Goal: Find specific page/section: Find specific page/section

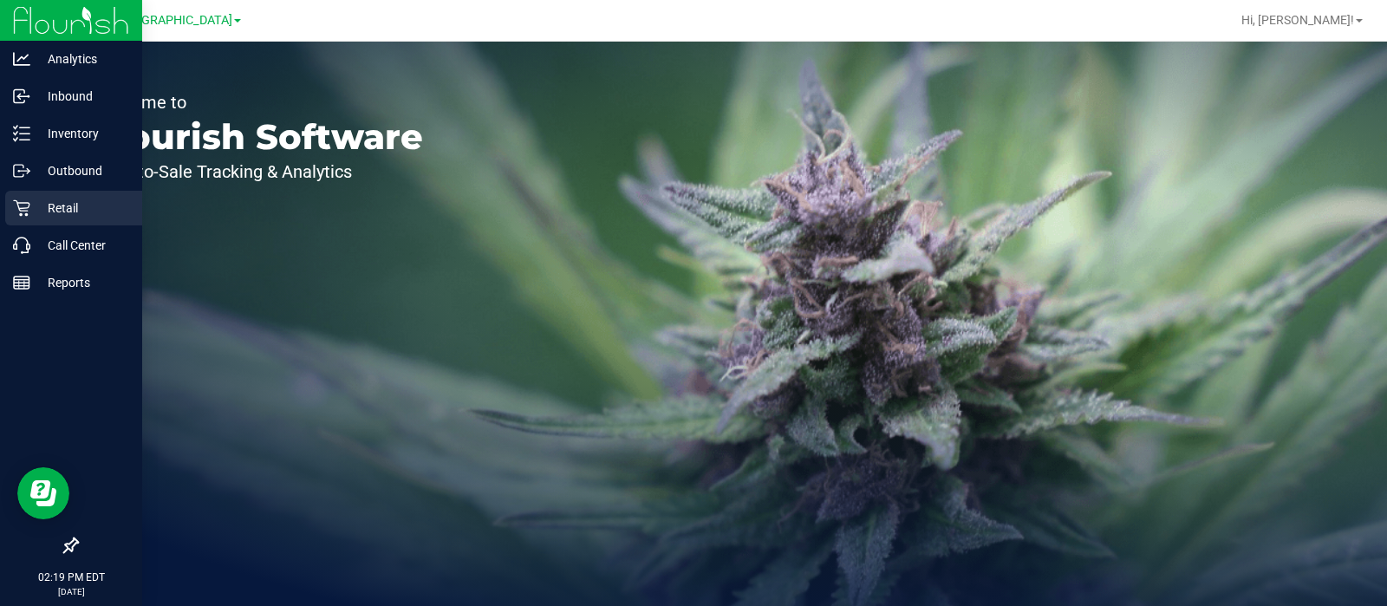
click at [74, 198] on p "Retail" at bounding box center [82, 208] width 104 height 21
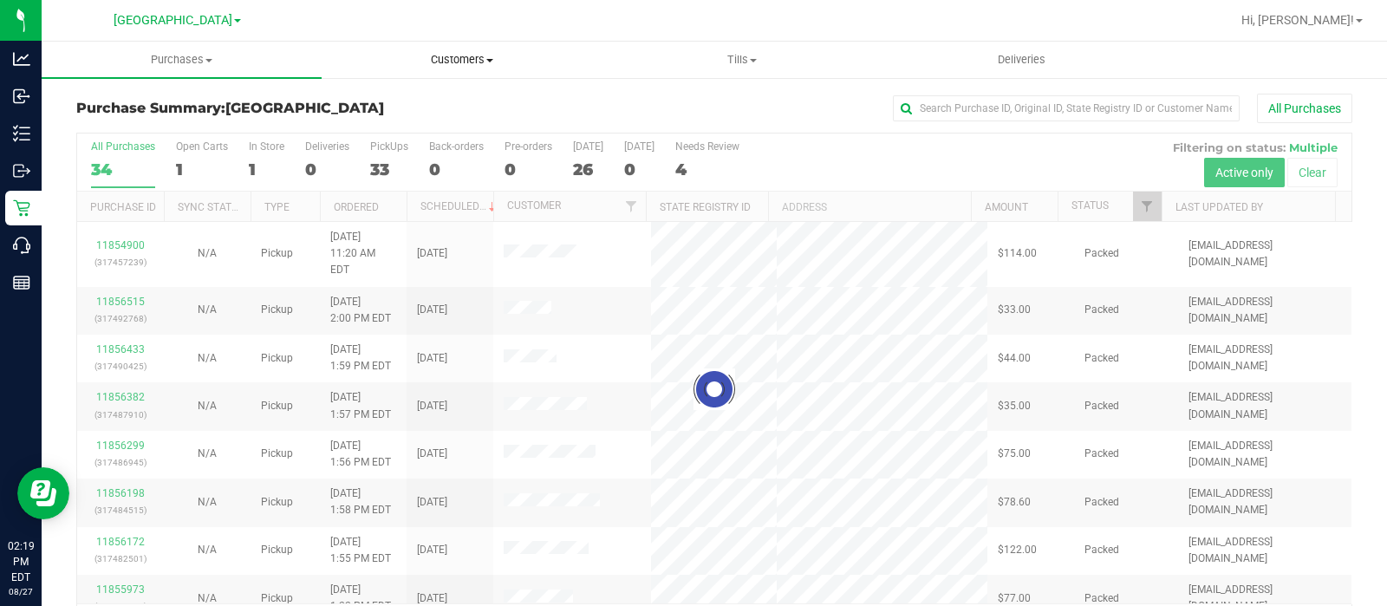
click at [485, 62] on span "Customers" at bounding box center [461, 60] width 278 height 16
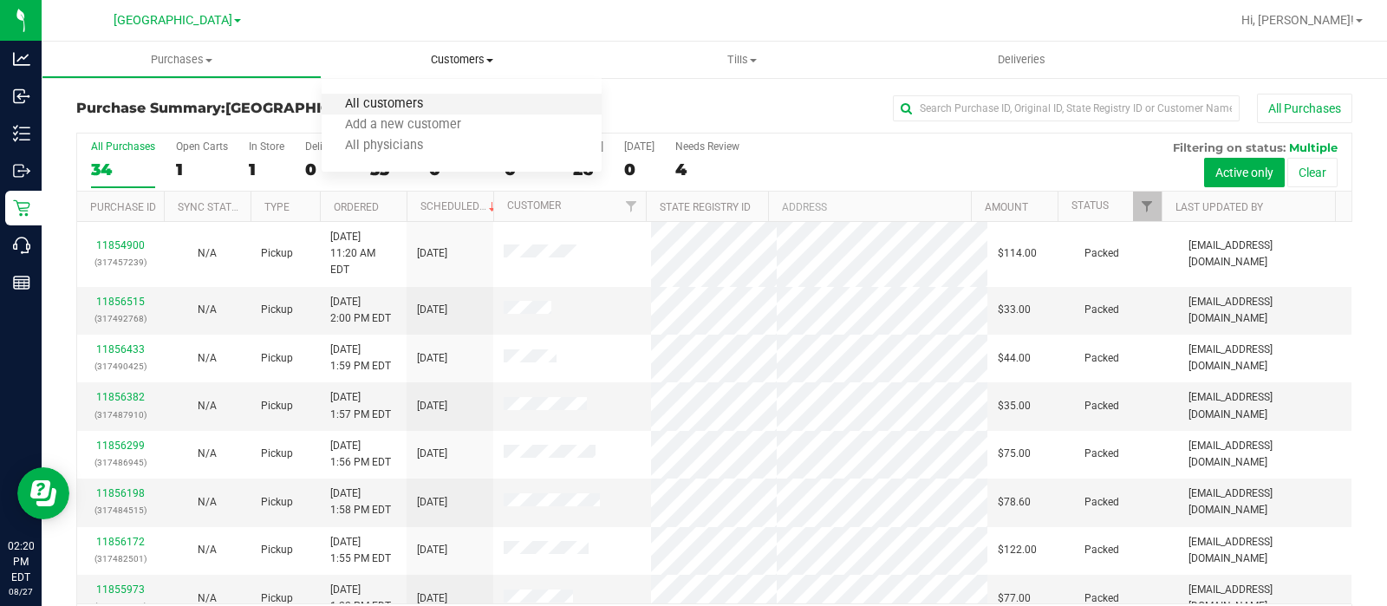
click at [426, 101] on span "All customers" at bounding box center [384, 104] width 125 height 15
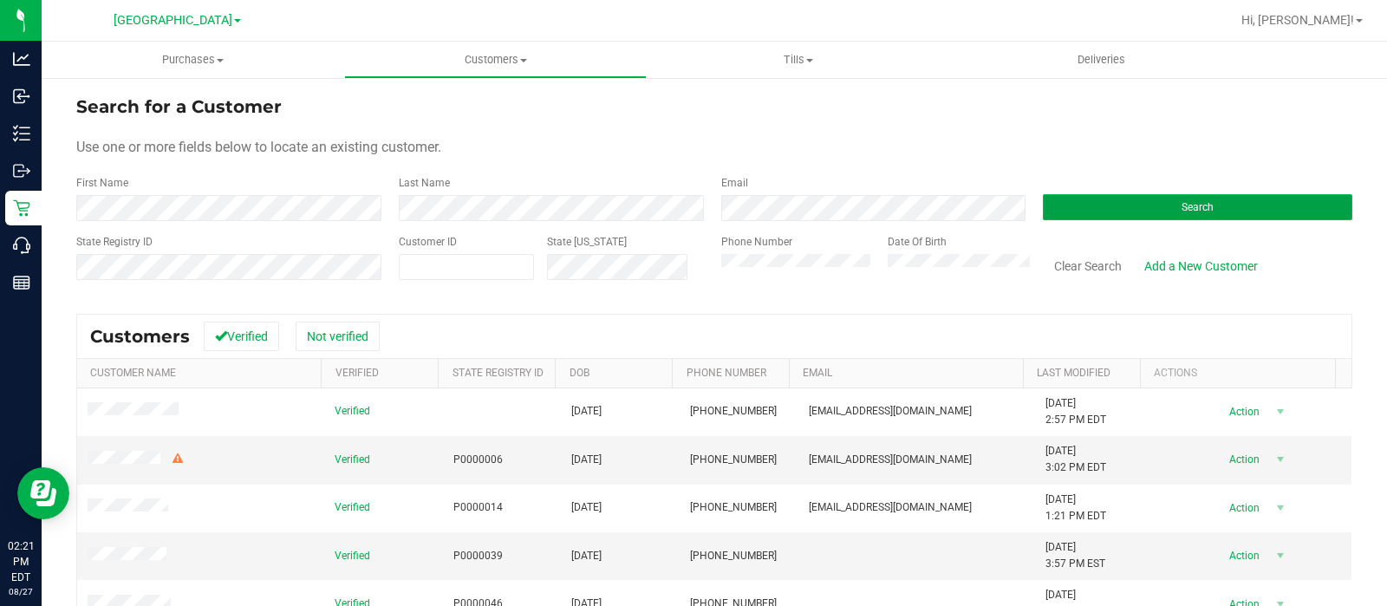
drag, startPoint x: 1143, startPoint y: 200, endPoint x: 1103, endPoint y: 194, distance: 41.2
click at [1143, 200] on button "Search" at bounding box center [1197, 207] width 309 height 26
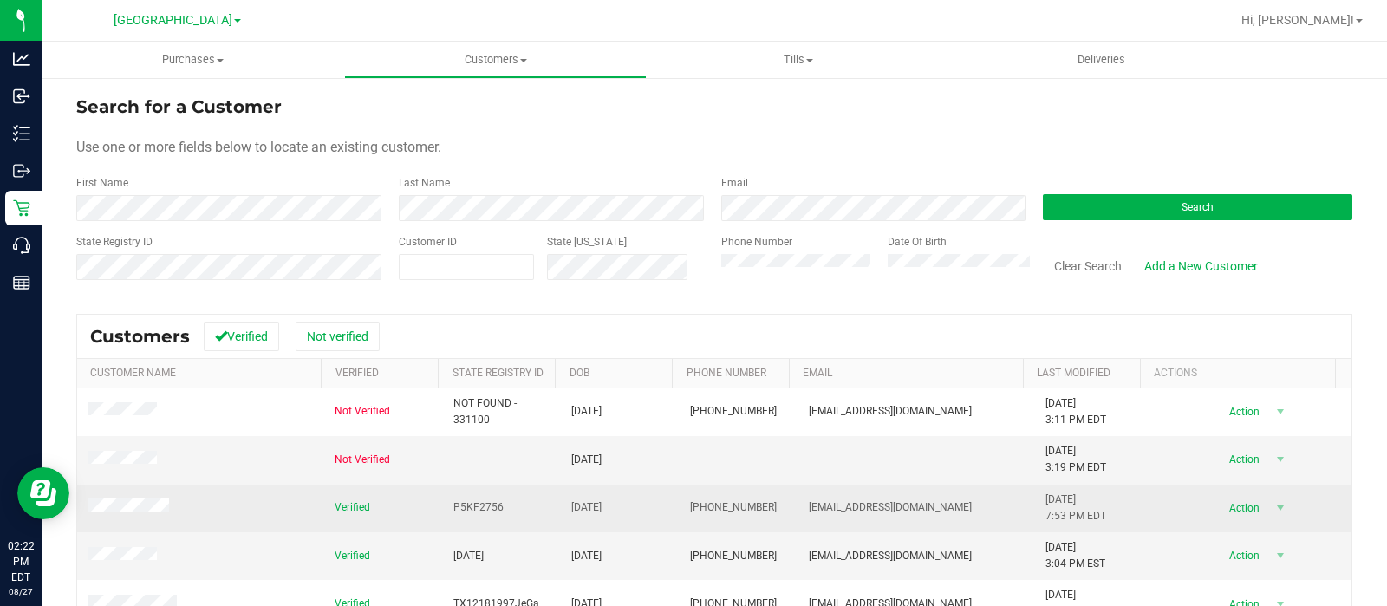
scroll to position [107, 0]
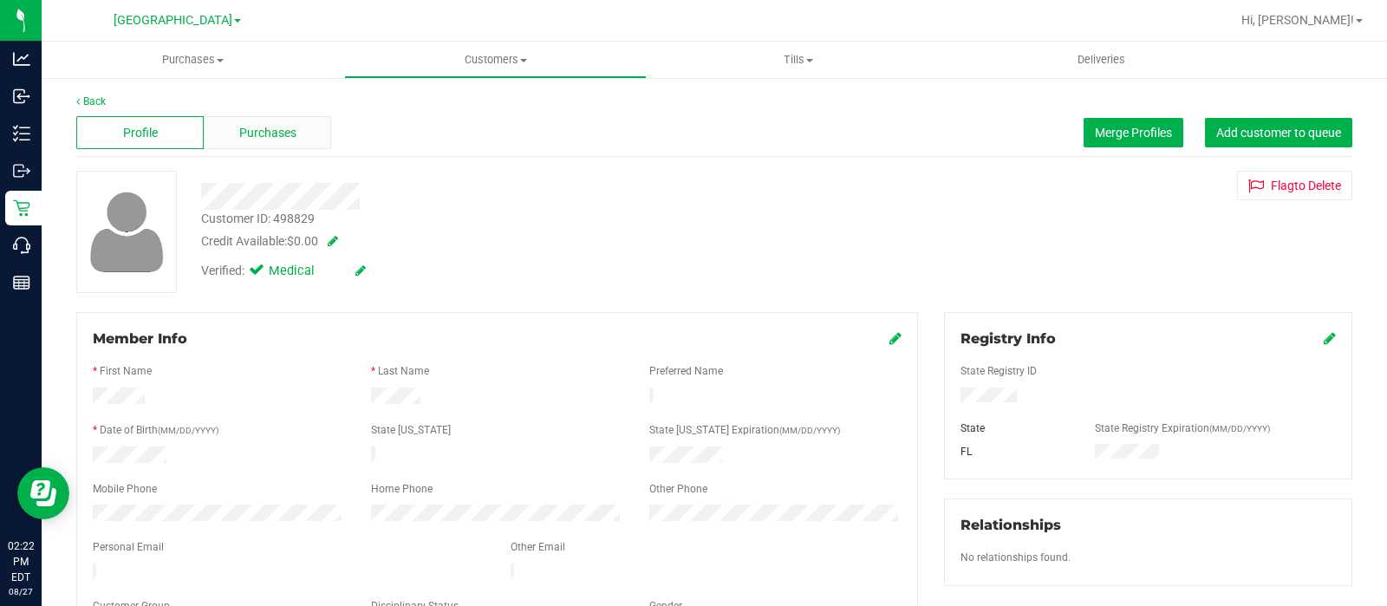
click at [288, 126] on span "Purchases" at bounding box center [267, 133] width 57 height 18
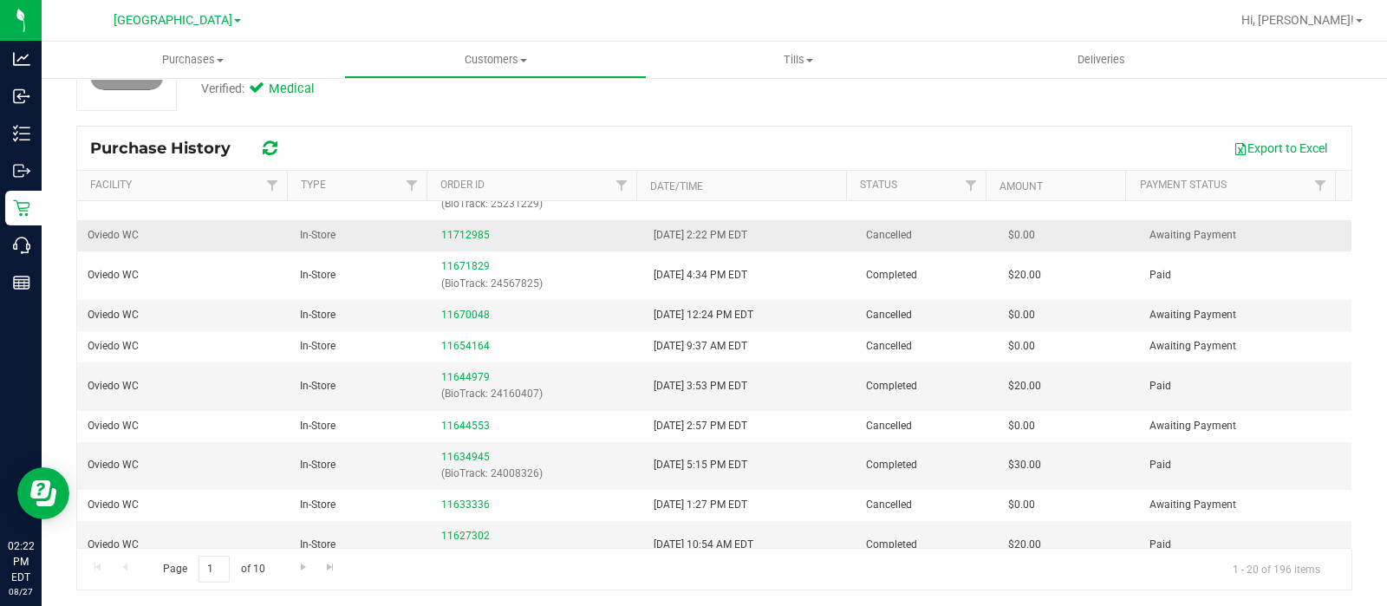
scroll to position [510, 0]
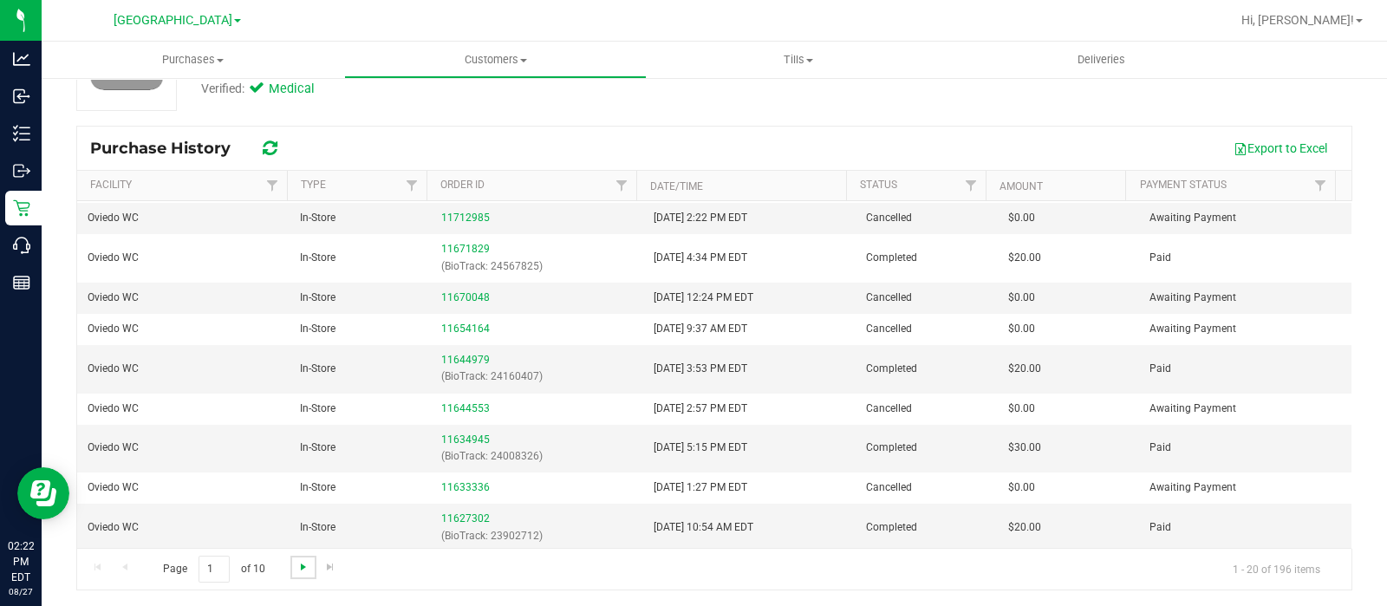
click at [296, 563] on span "Go to the next page" at bounding box center [303, 567] width 14 height 14
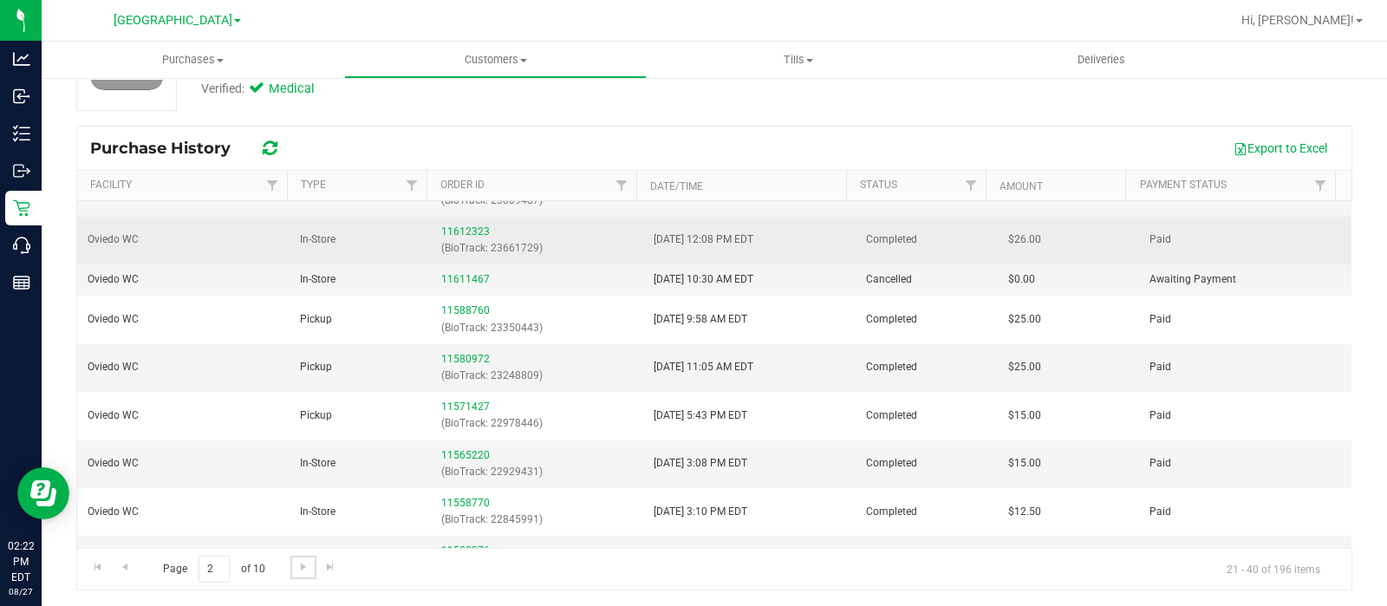
scroll to position [107, 0]
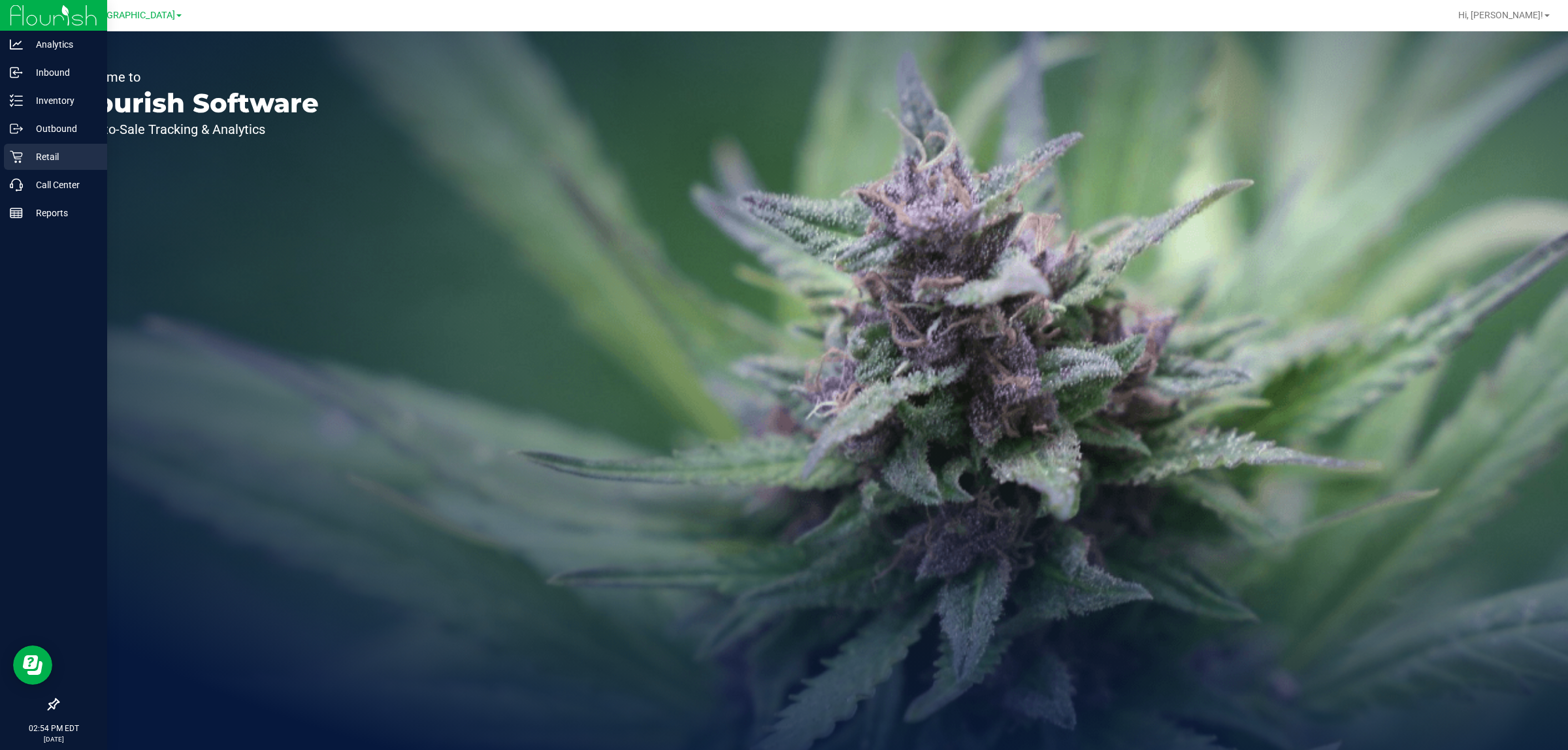
click at [57, 161] on p "Retail" at bounding box center [62, 157] width 78 height 16
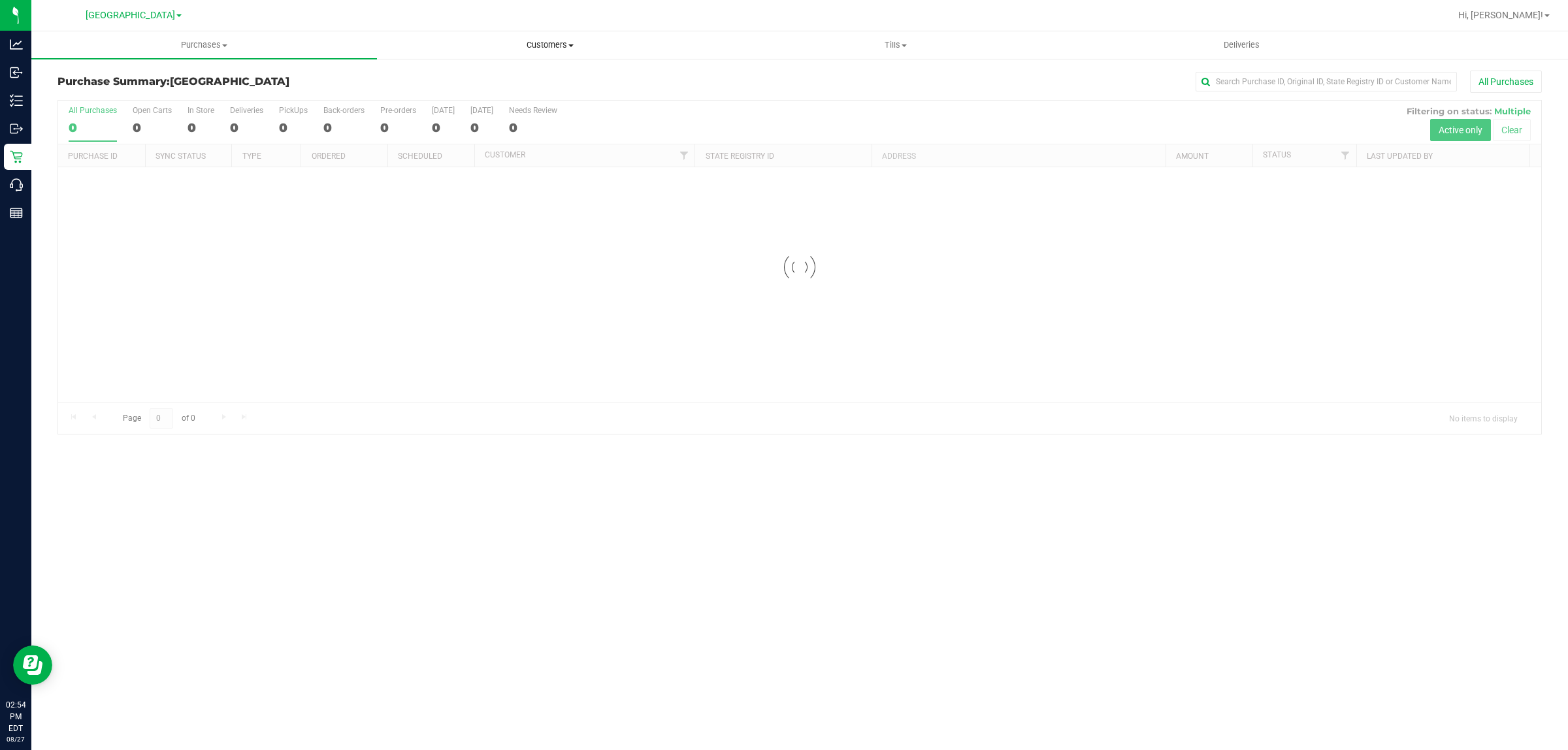
click at [577, 43] on span "Customers" at bounding box center [550, 45] width 345 height 12
click at [513, 72] on li "All customers" at bounding box center [550, 78] width 346 height 16
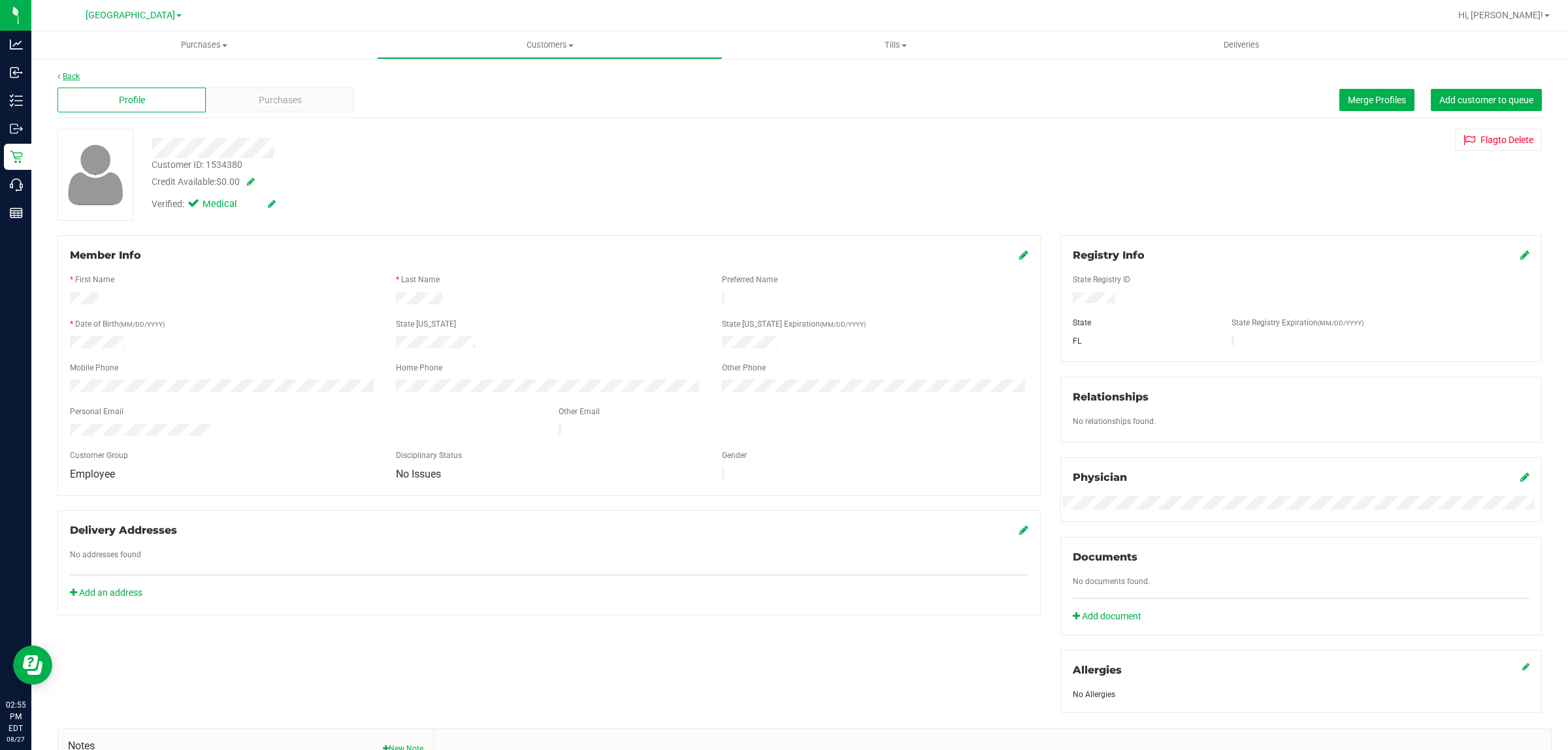
click at [72, 72] on link "Back" at bounding box center [68, 76] width 22 height 9
